Goal: Register for event/course

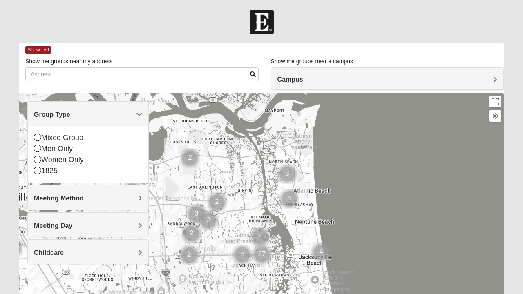
click at [40, 140] on icon at bounding box center [37, 137] width 7 height 7
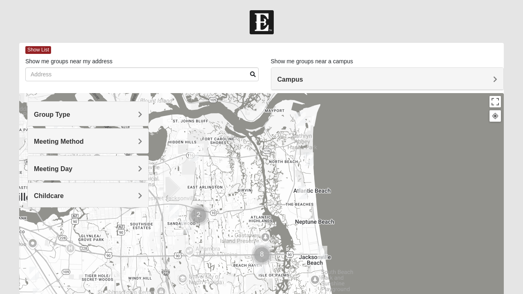
click at [80, 139] on span "Meeting Method" at bounding box center [59, 141] width 50 height 7
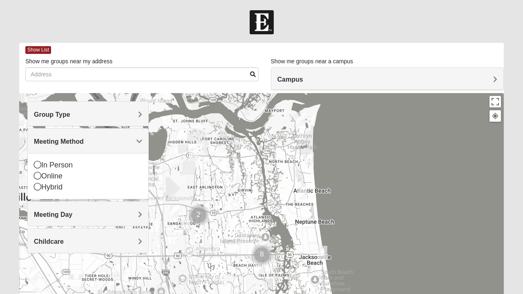
click at [43, 165] on div "In Person" at bounding box center [88, 165] width 108 height 11
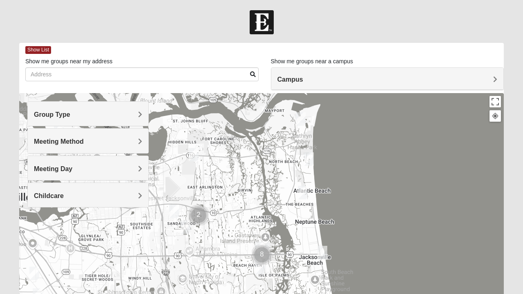
click at [84, 165] on h4 "Meeting Day" at bounding box center [88, 169] width 108 height 8
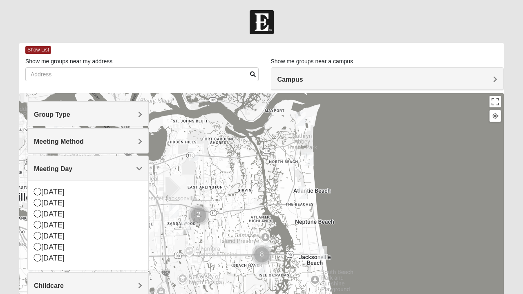
click at [66, 165] on span "Meeting Day" at bounding box center [53, 168] width 38 height 7
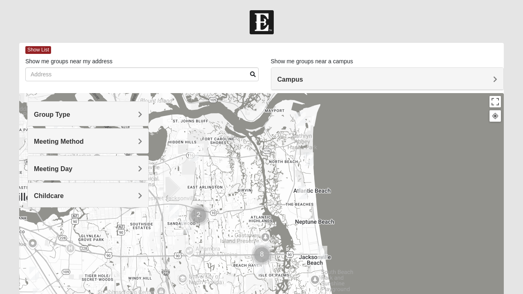
click at [57, 195] on span "Childcare" at bounding box center [49, 195] width 30 height 7
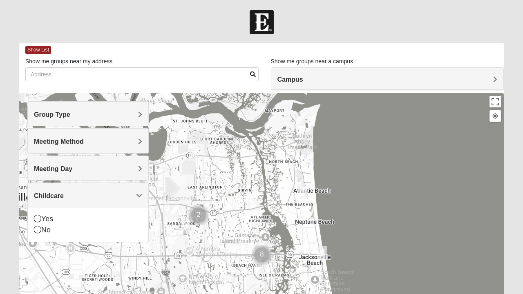
click at [43, 232] on div "No" at bounding box center [88, 230] width 108 height 11
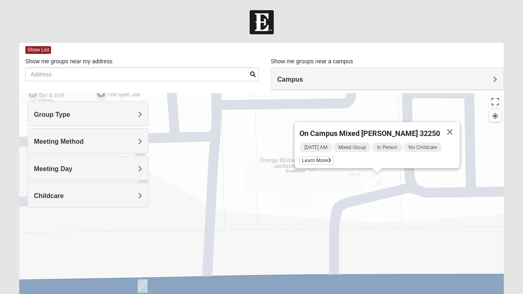
click at [323, 157] on span "Learn More" at bounding box center [316, 160] width 34 height 9
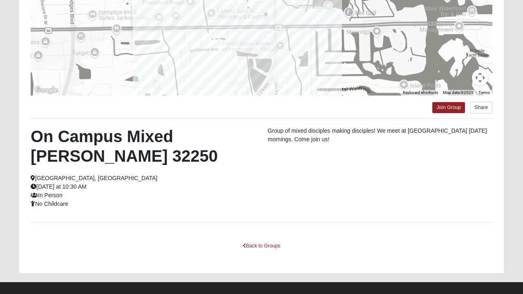
scroll to position [158, 0]
click at [462, 145] on div "Group of mixed disciples making disciples! We meet at [GEOGRAPHIC_DATA] [DATE] …" at bounding box center [379, 136] width 237 height 21
click at [454, 109] on link "Join Group" at bounding box center [448, 107] width 33 height 11
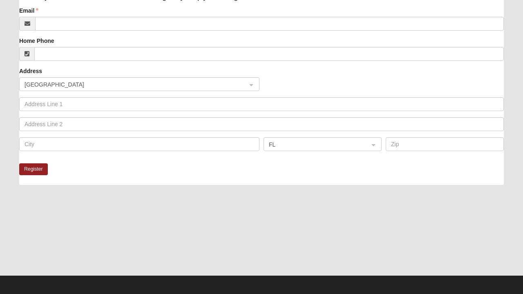
scroll to position [197, 0]
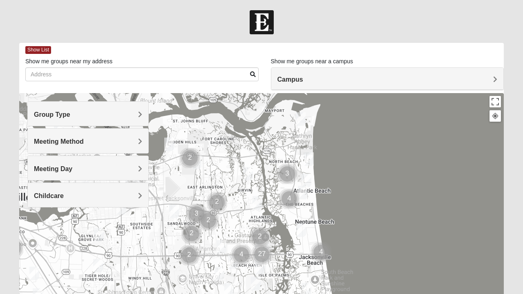
click at [112, 106] on div "Group Type" at bounding box center [88, 114] width 120 height 24
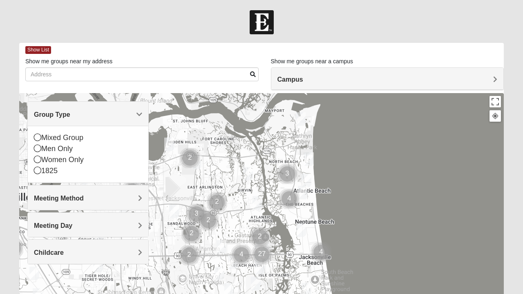
click at [42, 152] on div "Men Only" at bounding box center [88, 148] width 108 height 11
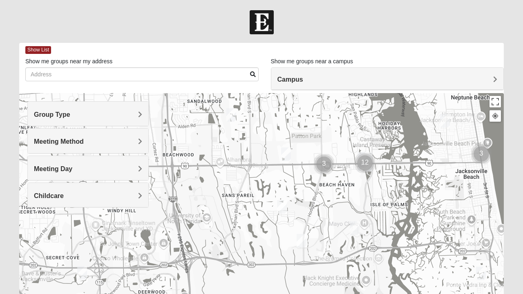
click at [237, 110] on img "Mens Haines 32246" at bounding box center [231, 115] width 16 height 20
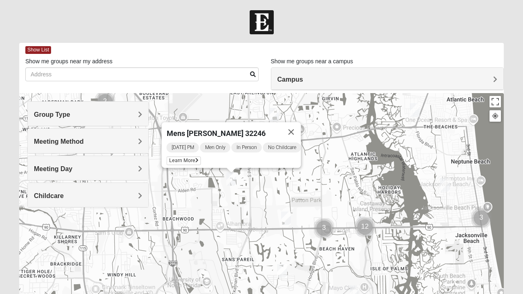
click at [301, 129] on button "Close" at bounding box center [291, 132] width 20 height 20
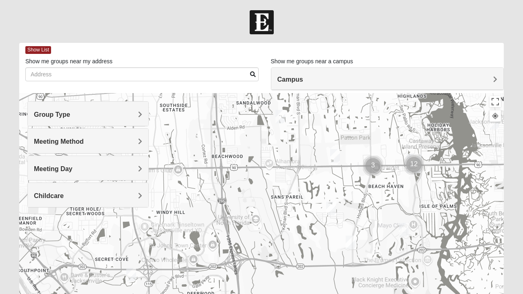
click at [136, 269] on img "Mens Bailey" at bounding box center [131, 275] width 16 height 20
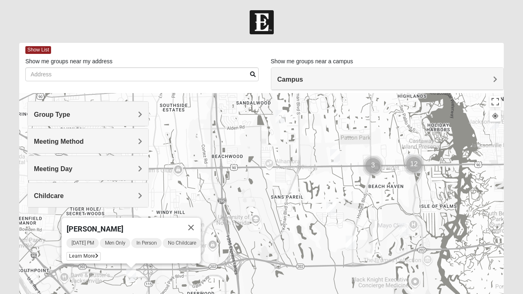
click at [105, 256] on div "Saturday PM Men Only In Person No Childcare Learn More" at bounding box center [134, 250] width 134 height 26
click at [95, 254] on icon at bounding box center [96, 256] width 3 height 5
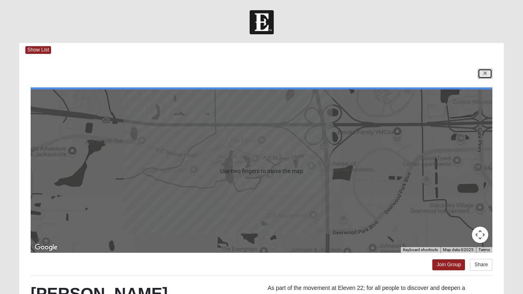
click at [483, 69] on link at bounding box center [484, 74] width 15 height 10
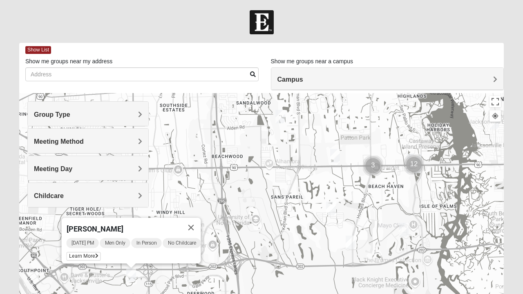
click at [352, 240] on img "Mens Howard/Glee 32224" at bounding box center [350, 242] width 16 height 20
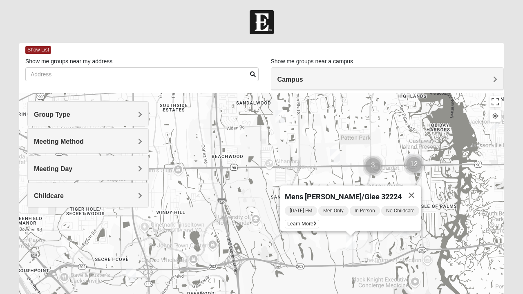
click at [313, 221] on icon at bounding box center [314, 223] width 3 height 5
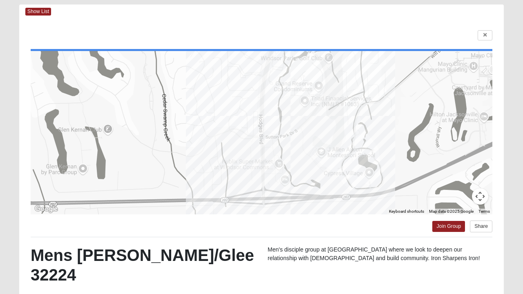
scroll to position [38, 0]
click at [485, 33] on icon at bounding box center [484, 35] width 3 height 5
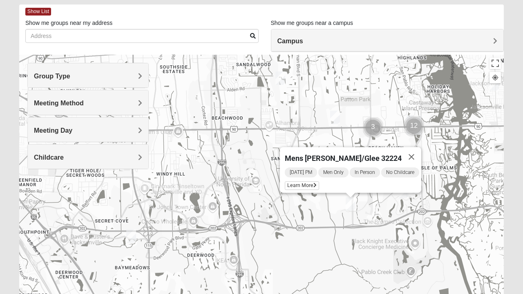
click at [418, 151] on button "Close" at bounding box center [411, 157] width 20 height 20
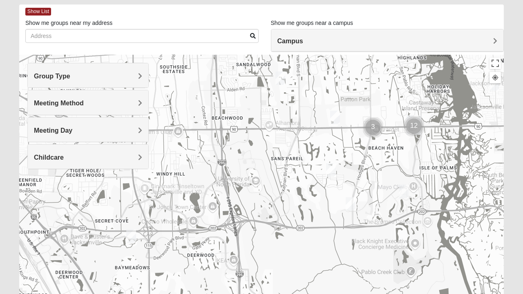
click at [330, 171] on img "Mens Johnson 32224" at bounding box center [331, 170] width 16 height 20
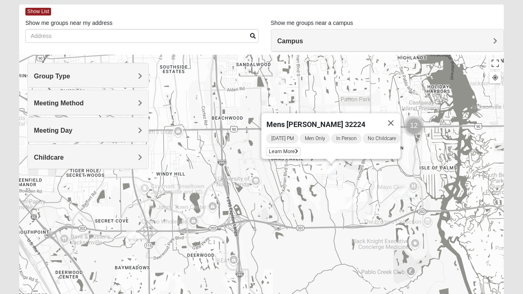
click at [287, 149] on span "Learn More" at bounding box center [283, 151] width 34 height 9
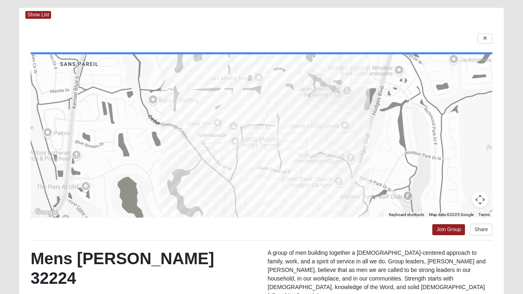
scroll to position [34, 0]
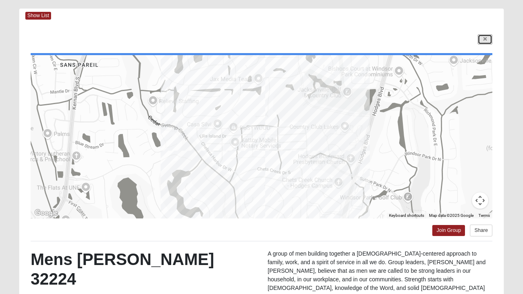
click at [482, 39] on link at bounding box center [484, 39] width 15 height 10
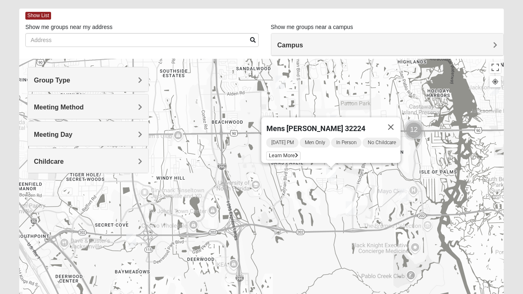
click at [394, 122] on button "Close" at bounding box center [391, 127] width 20 height 20
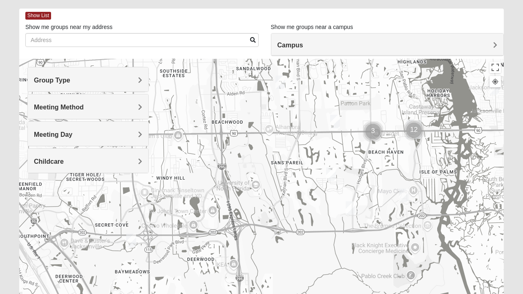
click at [90, 79] on h4 "Group Type" at bounding box center [88, 80] width 108 height 8
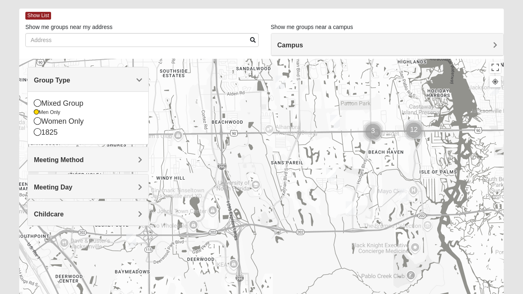
click at [83, 82] on h4 "Group Type" at bounding box center [88, 80] width 108 height 8
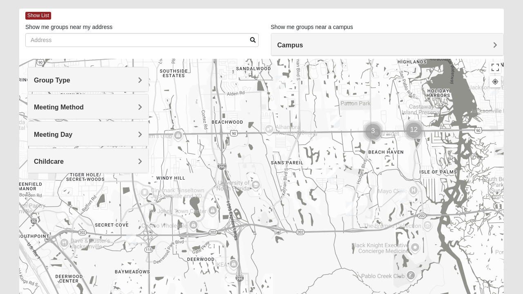
click at [68, 135] on span "Meeting Day" at bounding box center [53, 134] width 38 height 7
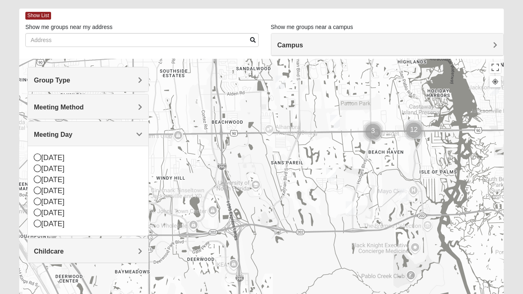
click at [86, 138] on div "Meeting Day" at bounding box center [88, 134] width 120 height 24
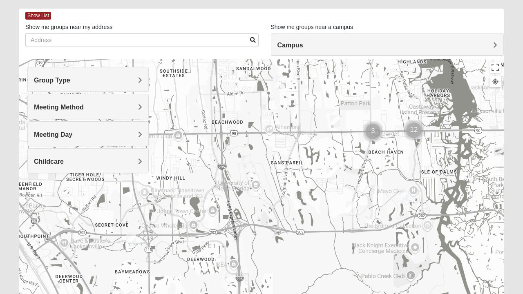
click at [330, 175] on img "Mens Johnson 32224" at bounding box center [331, 174] width 16 height 20
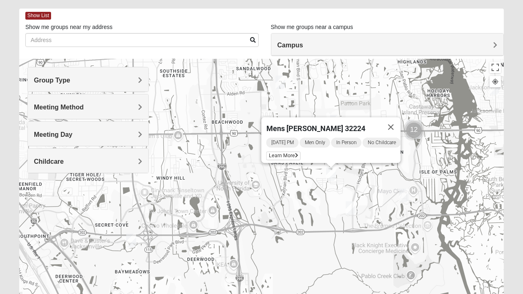
click at [285, 151] on span "Learn More" at bounding box center [283, 155] width 34 height 9
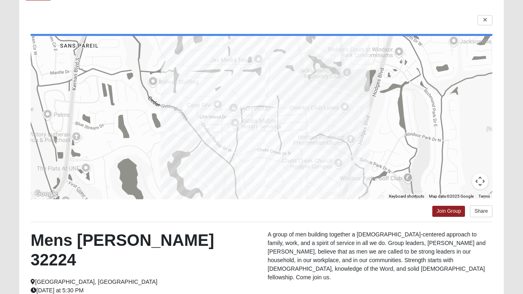
scroll to position [145, 0]
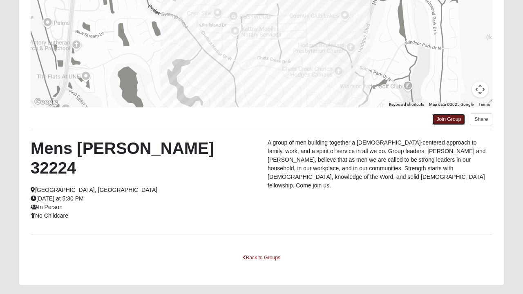
click at [447, 116] on link "Join Group" at bounding box center [448, 119] width 33 height 11
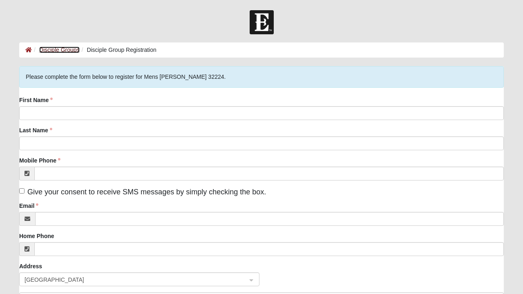
click at [71, 50] on link "Disciple Groups" at bounding box center [59, 50] width 40 height 7
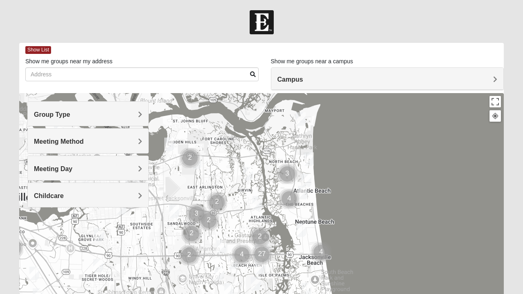
click at [69, 112] on span "Group Type" at bounding box center [52, 114] width 36 height 7
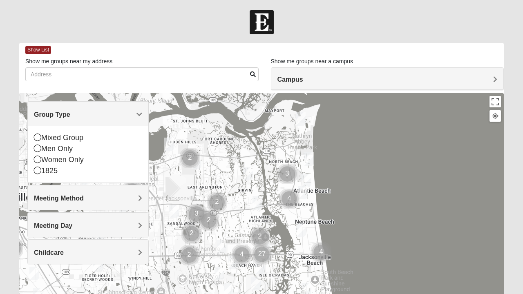
click at [42, 160] on div "Women Only" at bounding box center [88, 159] width 108 height 11
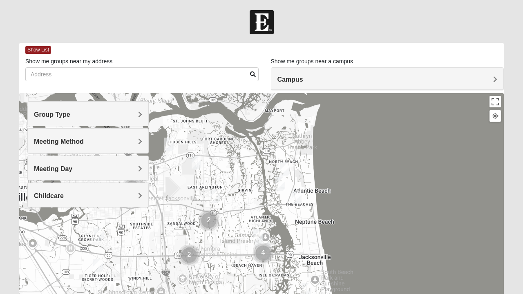
click at [74, 116] on h4 "Group Type" at bounding box center [88, 115] width 108 height 8
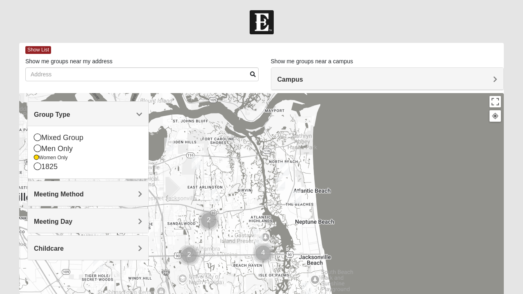
click at [72, 216] on div "Meeting Day" at bounding box center [88, 221] width 120 height 24
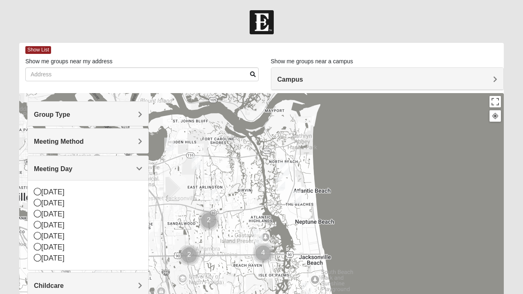
click at [72, 171] on span "Meeting Day" at bounding box center [53, 168] width 38 height 7
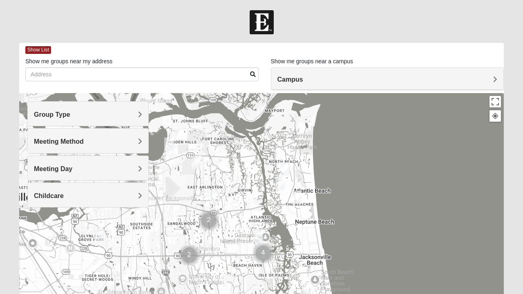
click at [66, 144] on span "Meeting Method" at bounding box center [59, 141] width 50 height 7
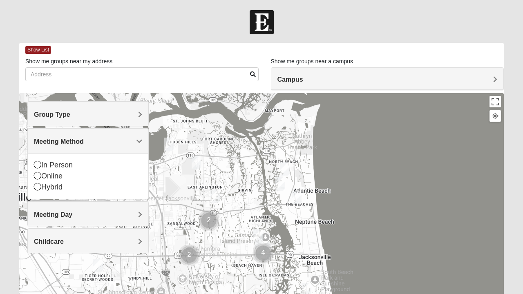
click at [79, 208] on div "Meeting Day" at bounding box center [88, 214] width 120 height 24
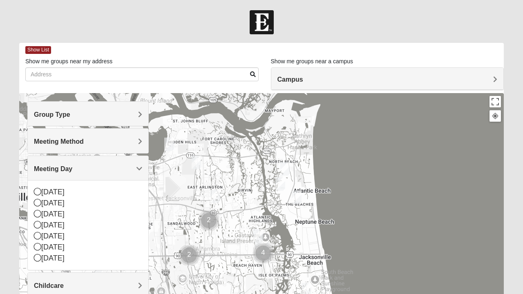
click at [73, 162] on div "Meeting Day" at bounding box center [88, 168] width 120 height 24
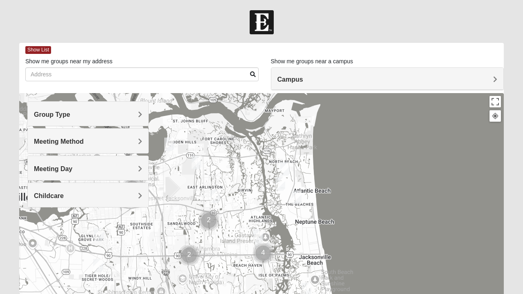
click at [220, 198] on img "Womens Queen 32225" at bounding box center [215, 196] width 16 height 20
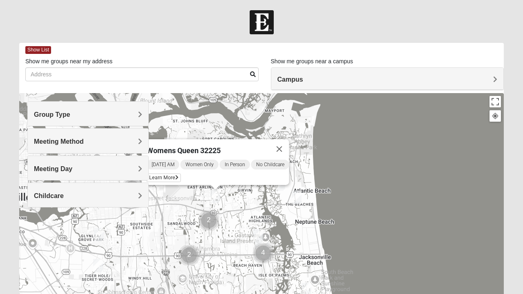
click at [175, 175] on icon at bounding box center [176, 177] width 3 height 5
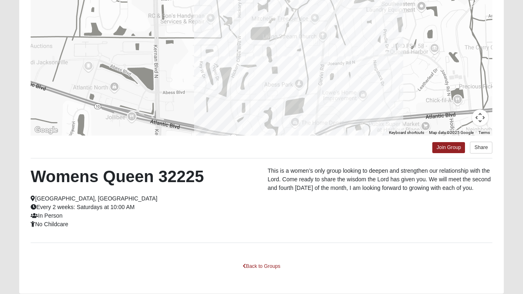
scroll to position [119, 0]
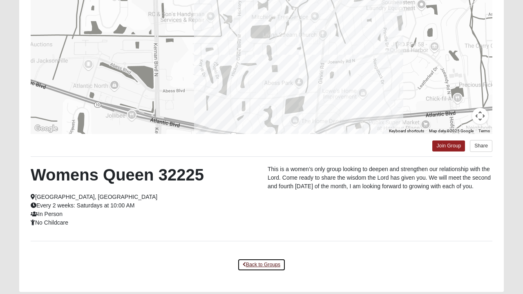
click at [265, 260] on link "Back to Groups" at bounding box center [261, 264] width 48 height 13
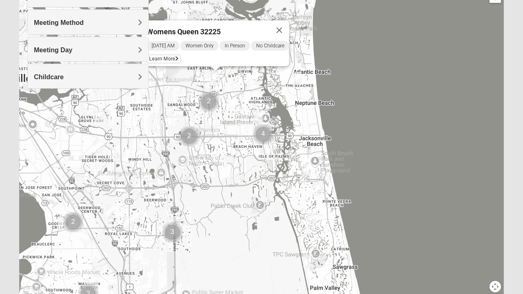
click at [289, 24] on button "Close" at bounding box center [279, 30] width 20 height 20
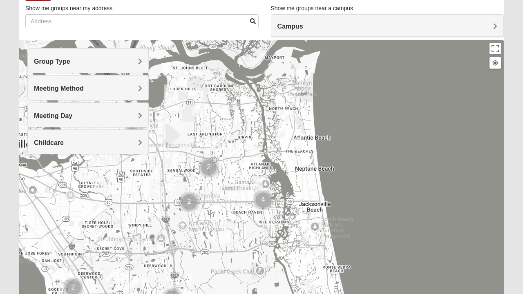
scroll to position [53, 0]
click at [91, 65] on h4 "Group Type" at bounding box center [88, 62] width 108 height 8
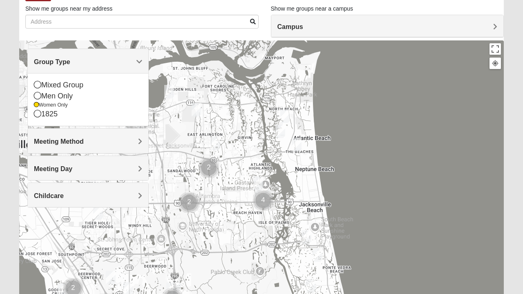
click at [43, 106] on div "Women Only" at bounding box center [88, 105] width 108 height 7
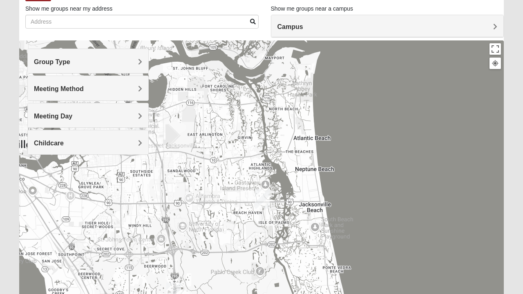
click at [38, 89] on div "Mixed Group" at bounding box center [88, 85] width 108 height 11
click at [58, 62] on span "Group Type" at bounding box center [52, 61] width 36 height 7
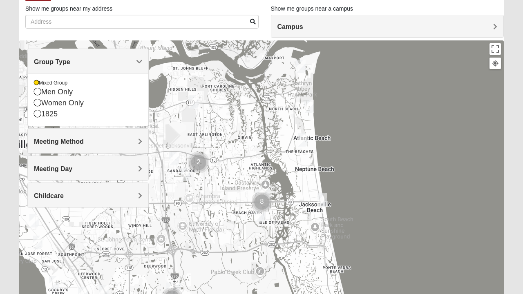
click at [133, 65] on h4 "Group Type" at bounding box center [88, 62] width 108 height 8
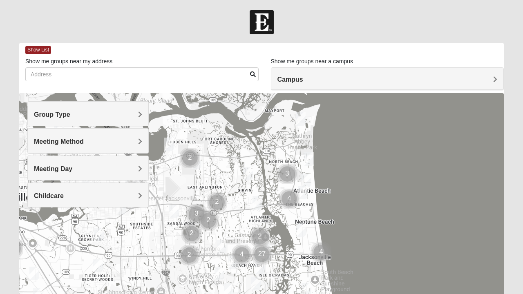
click at [96, 116] on h4 "Group Type" at bounding box center [88, 115] width 108 height 8
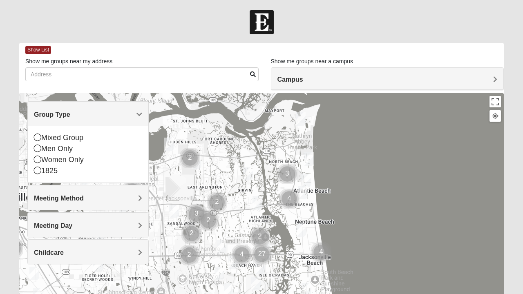
click at [40, 139] on icon at bounding box center [37, 137] width 7 height 7
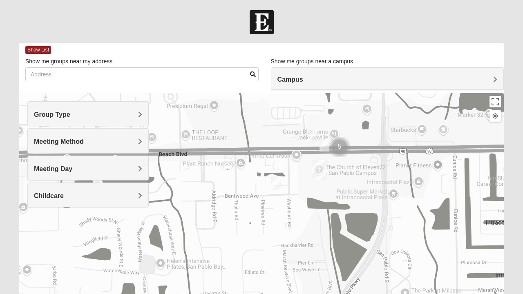
click at [314, 136] on img "On Campus Mixed Long 32250" at bounding box center [312, 136] width 16 height 20
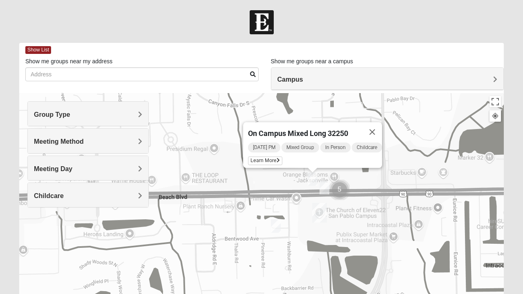
click at [374, 126] on button "Close" at bounding box center [372, 132] width 20 height 20
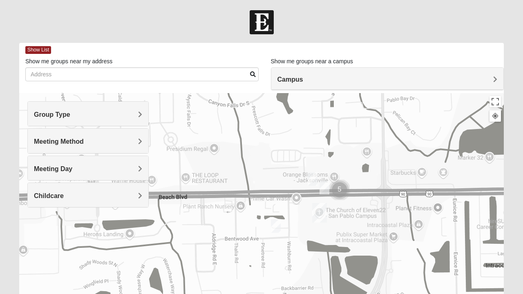
click at [325, 189] on img "On Campus Mixed Vito 32233" at bounding box center [324, 188] width 16 height 20
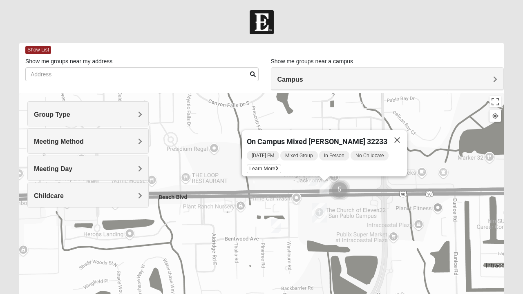
click at [274, 165] on span "Learn More" at bounding box center [264, 169] width 34 height 9
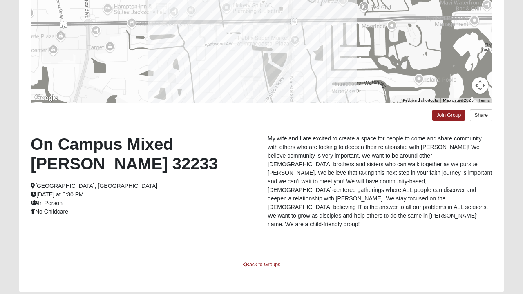
scroll to position [150, 0]
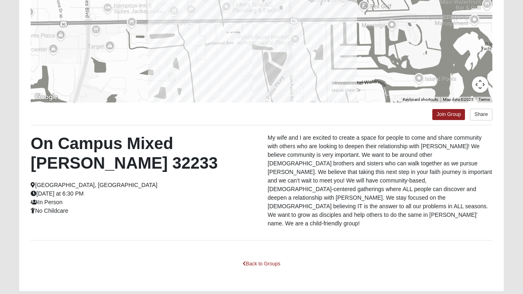
click at [76, 198] on div "On Campus Mixed Vito 32233 Jacksonville, FL Tuesday at 6:30 PM In Person No Chi…" at bounding box center [142, 175] width 237 height 82
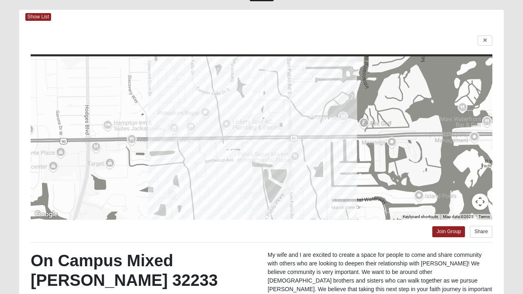
scroll to position [33, 0]
click at [486, 38] on icon at bounding box center [484, 40] width 3 height 5
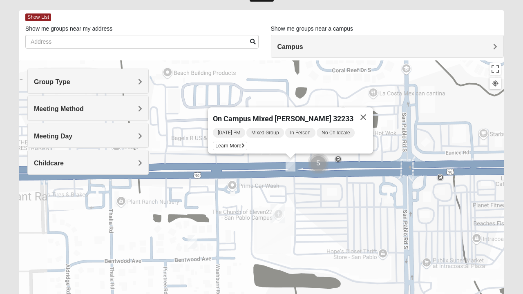
click at [324, 164] on img "Cluster of 5 groups" at bounding box center [318, 163] width 27 height 27
click at [305, 165] on img "On Campus Mixed Stewart 32250" at bounding box center [303, 164] width 16 height 20
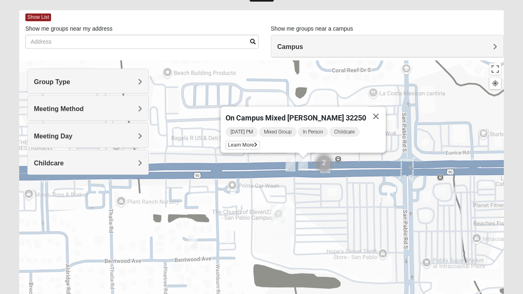
click at [260, 142] on span "Learn More" at bounding box center [242, 145] width 34 height 9
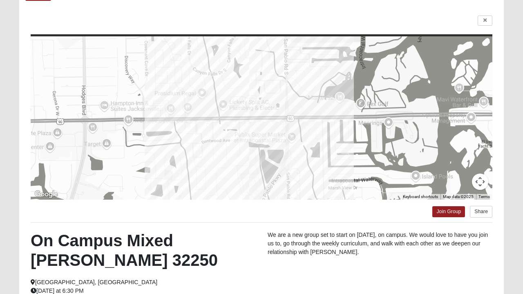
scroll to position [52, 0]
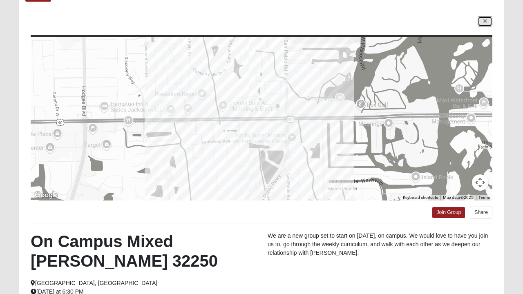
click at [487, 25] on link at bounding box center [484, 21] width 15 height 10
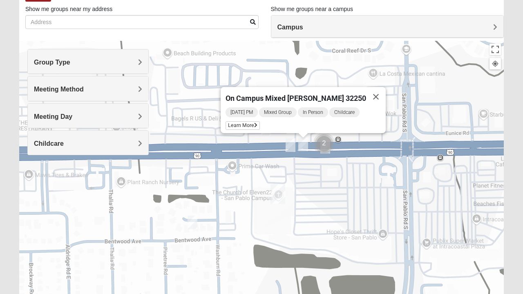
click at [371, 93] on button "Close" at bounding box center [376, 97] width 20 height 20
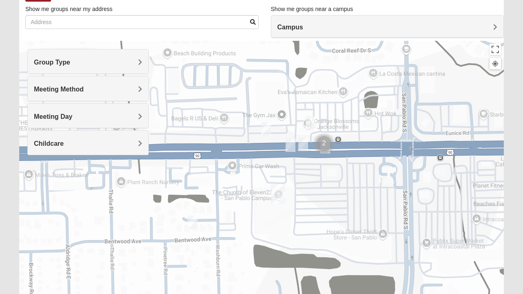
click at [313, 123] on img "On Campus Mixed Smith 32250" at bounding box center [310, 123] width 16 height 20
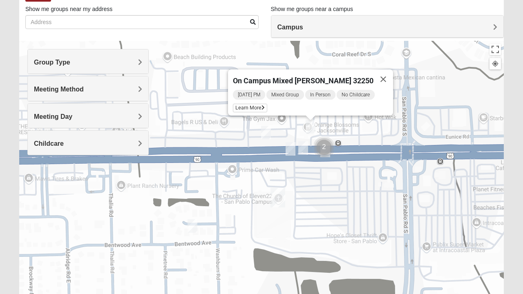
click at [382, 72] on button "Close" at bounding box center [383, 79] width 20 height 20
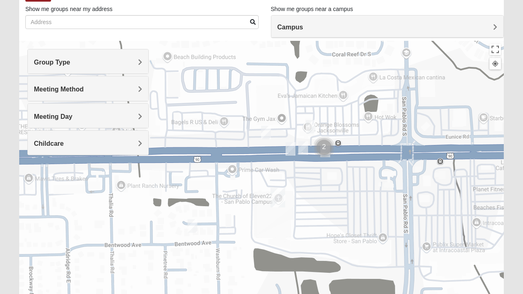
click at [326, 153] on img "Cluster of 2 groups" at bounding box center [323, 147] width 27 height 27
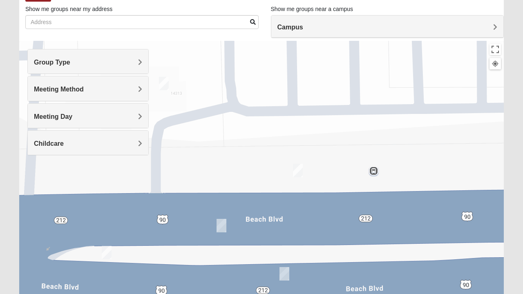
click at [225, 223] on img "On Campus Mixed Salas 32250" at bounding box center [221, 226] width 16 height 20
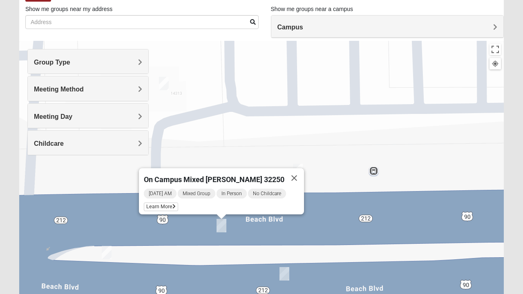
click at [171, 206] on span "Learn More" at bounding box center [161, 207] width 34 height 9
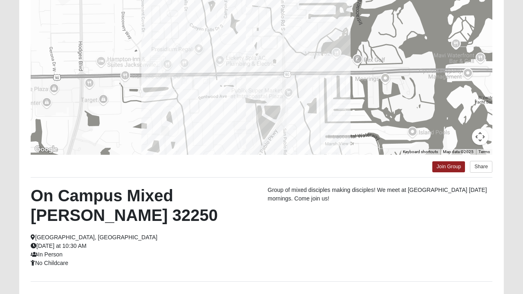
scroll to position [100, 0]
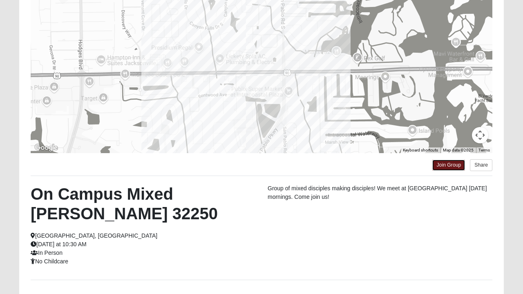
click at [447, 165] on link "Join Group" at bounding box center [448, 165] width 33 height 11
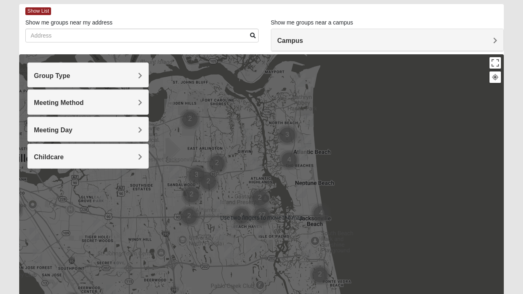
scroll to position [9, 0]
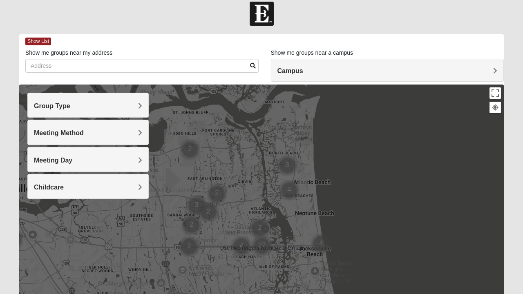
click at [115, 99] on div "Group Type" at bounding box center [88, 105] width 120 height 24
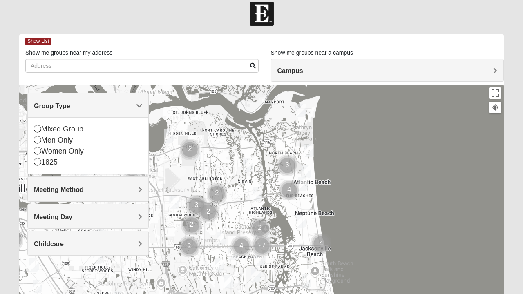
click at [38, 133] on div "Mixed Group" at bounding box center [88, 129] width 108 height 11
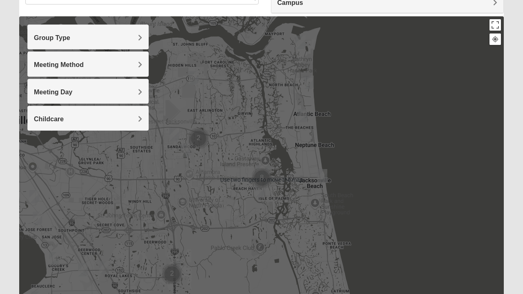
scroll to position [79, 0]
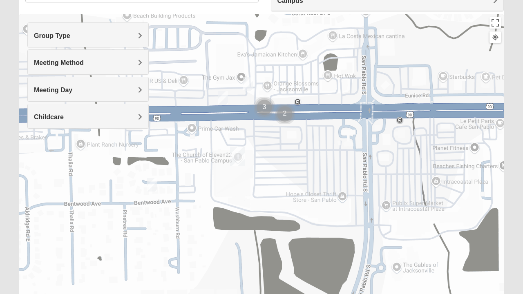
click at [287, 111] on img "Cluster of 2 groups" at bounding box center [284, 113] width 27 height 27
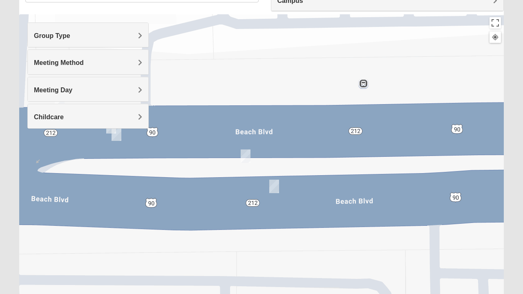
click at [251, 152] on img "On Campus Mixed Vito 32233" at bounding box center [245, 156] width 16 height 20
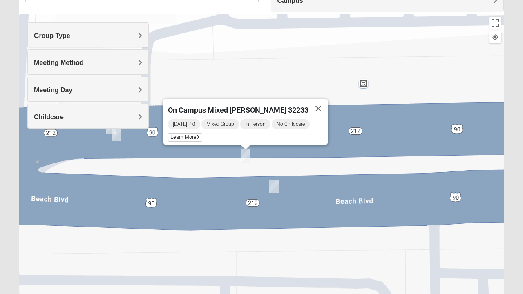
click at [315, 105] on button "Close" at bounding box center [318, 109] width 20 height 20
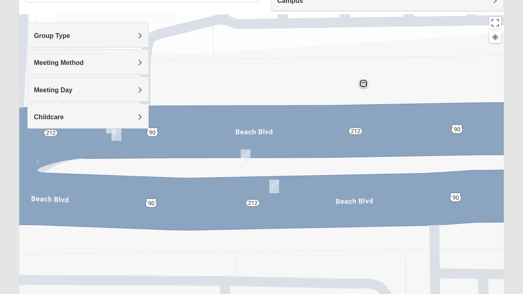
click at [277, 187] on img "Mixed Robles 32250" at bounding box center [274, 186] width 16 height 20
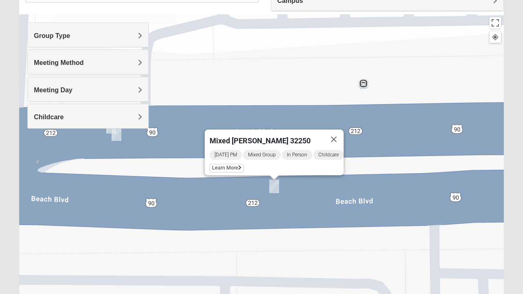
click at [338, 132] on button "Close" at bounding box center [334, 139] width 20 height 20
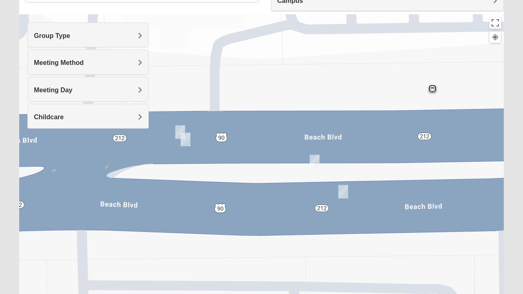
click at [189, 139] on img "On Campus Mixed Smith 32250" at bounding box center [185, 139] width 16 height 20
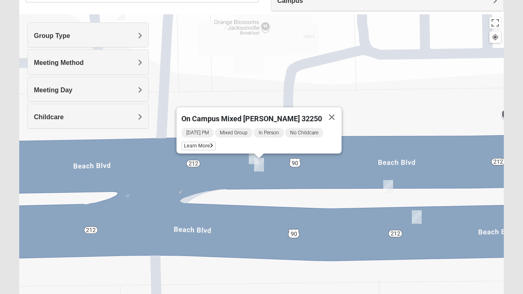
click at [325, 113] on button "Close" at bounding box center [332, 117] width 20 height 20
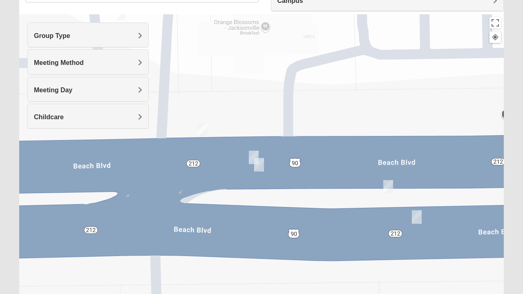
click at [252, 155] on img "On Campus Mixed Salas 32250" at bounding box center [253, 157] width 16 height 20
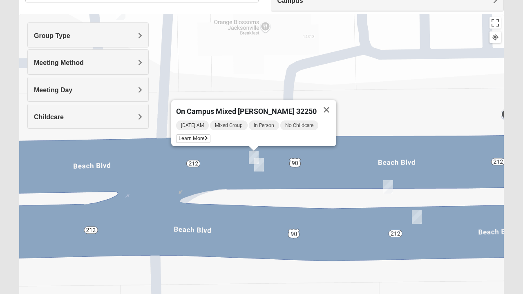
click at [203, 134] on span "Learn More" at bounding box center [193, 138] width 34 height 9
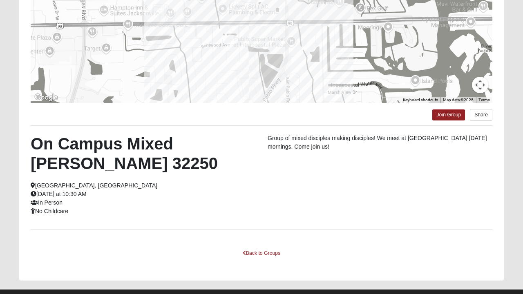
scroll to position [153, 0]
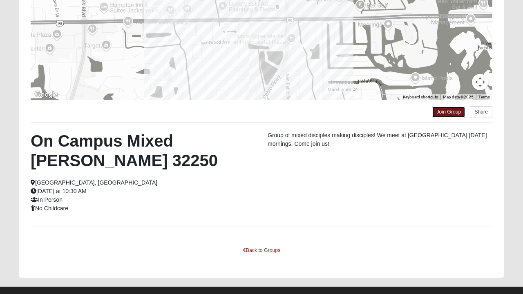
click at [445, 116] on link "Join Group" at bounding box center [448, 112] width 33 height 11
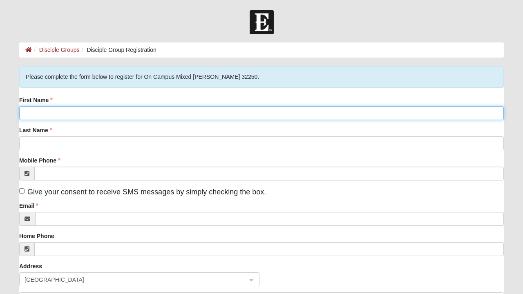
click at [72, 113] on input "First Name" at bounding box center [261, 113] width 484 height 14
type input "[PERSON_NAME]"
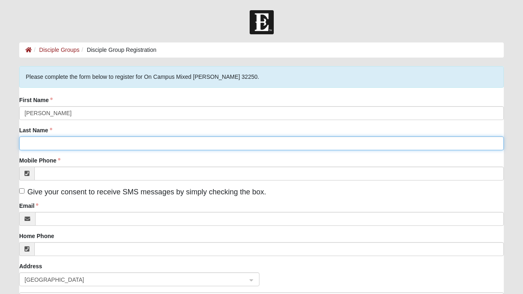
click at [49, 144] on input "Last Name" at bounding box center [261, 143] width 484 height 14
type input "[PERSON_NAME]"
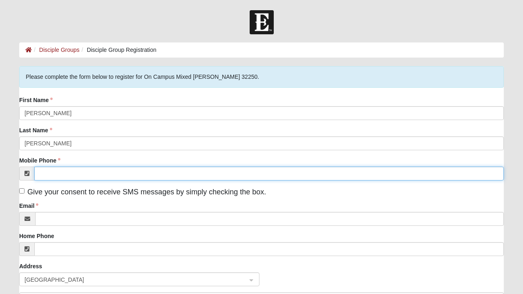
click at [74, 173] on input "Mobile Phone" at bounding box center [268, 174] width 469 height 14
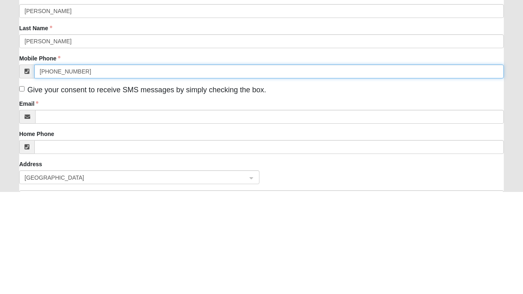
type input "[PHONE_NUMBER]"
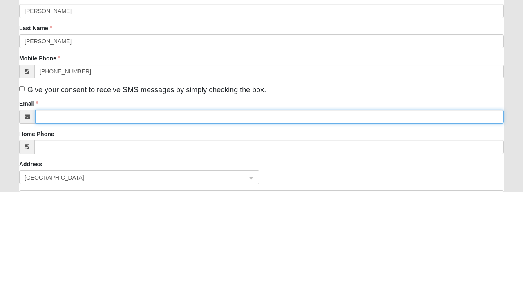
click at [51, 220] on input "Email" at bounding box center [269, 219] width 468 height 14
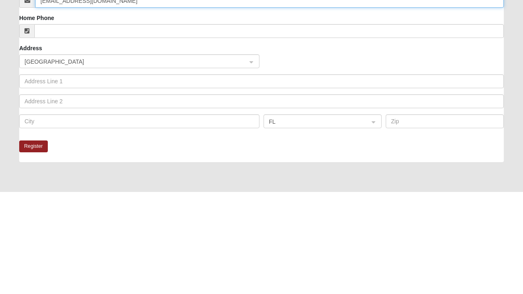
type input "[EMAIL_ADDRESS][DOMAIN_NAME]"
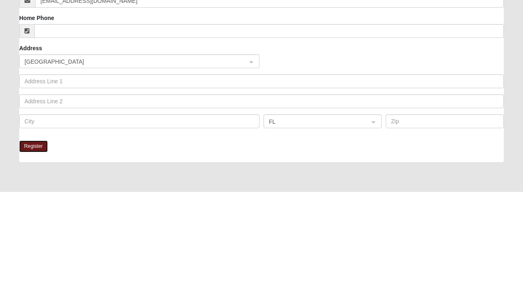
click at [36, 249] on button "Register" at bounding box center [33, 249] width 29 height 12
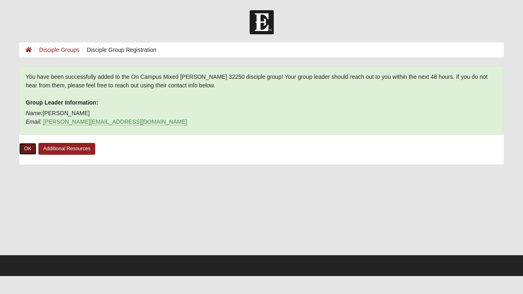
click at [31, 149] on link "OK" at bounding box center [27, 149] width 17 height 12
